Goal: Check status: Check status

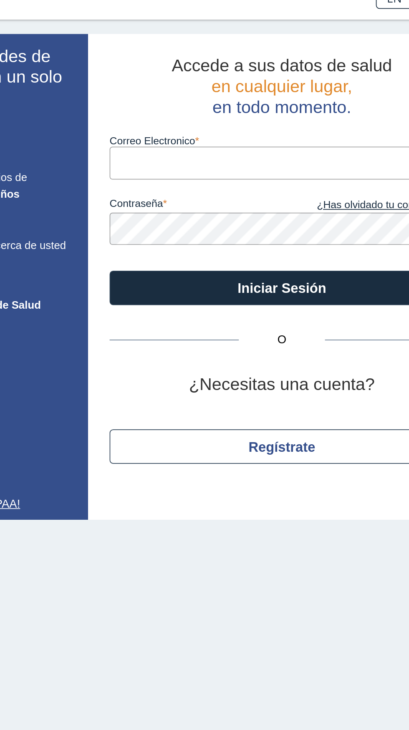
scroll to position [1, 0]
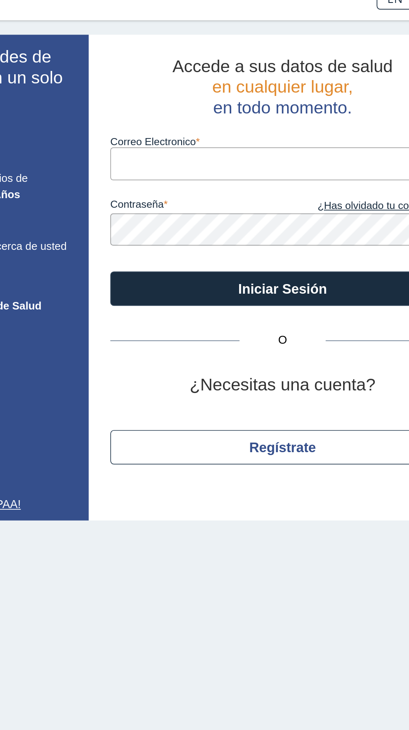
click at [203, 106] on input "Correo Electronico" at bounding box center [279, 108] width 200 height 19
type input "[EMAIL_ADDRESS][DOMAIN_NAME]"
click at [179, 171] on button "Iniciar Sesión" at bounding box center [279, 181] width 200 height 20
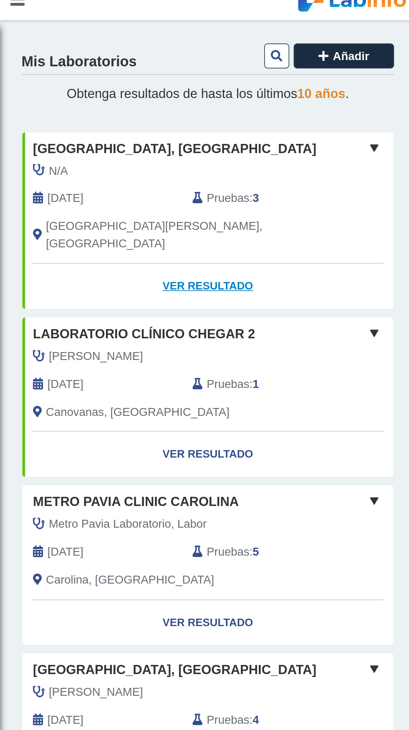
click at [122, 166] on link "Ver Resultado" at bounding box center [121, 179] width 216 height 26
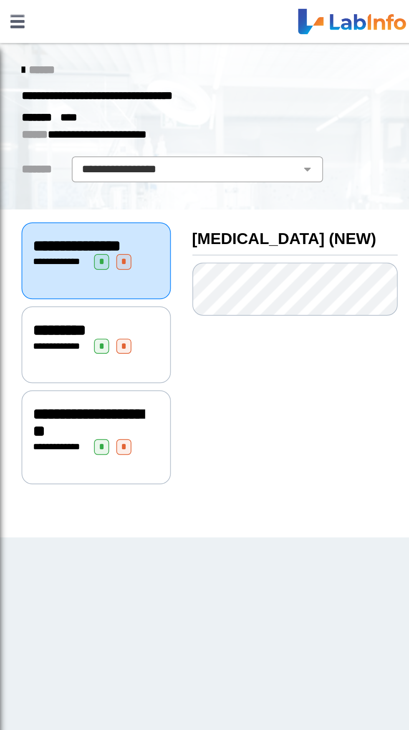
click at [39, 196] on span "*********" at bounding box center [34, 191] width 31 height 9
